Goal: Task Accomplishment & Management: Use online tool/utility

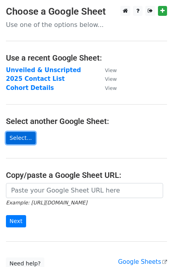
click at [15, 141] on link "Select..." at bounding box center [21, 138] width 30 height 12
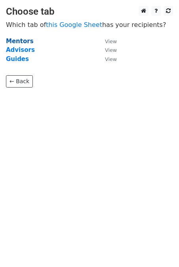
click at [23, 40] on strong "Mentors" at bounding box center [20, 41] width 28 height 7
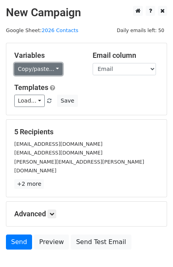
click at [34, 72] on link "Copy/paste..." at bounding box center [38, 69] width 48 height 12
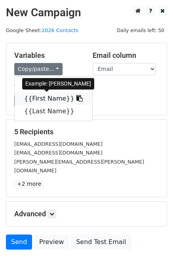
click at [37, 98] on link "{{First Name}}" at bounding box center [54, 98] width 78 height 13
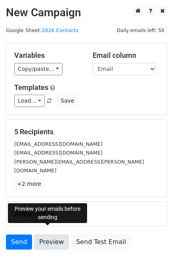
click at [50, 235] on link "Preview" at bounding box center [51, 242] width 35 height 15
